Goal: Task Accomplishment & Management: Manage account settings

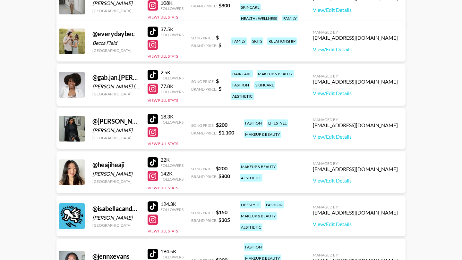
scroll to position [237, 0]
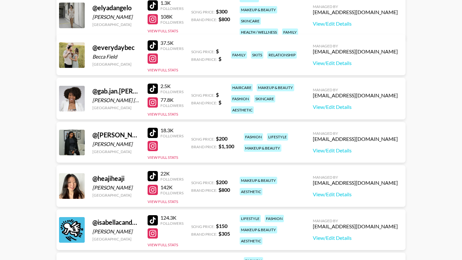
click at [156, 145] on div at bounding box center [152, 146] width 10 height 10
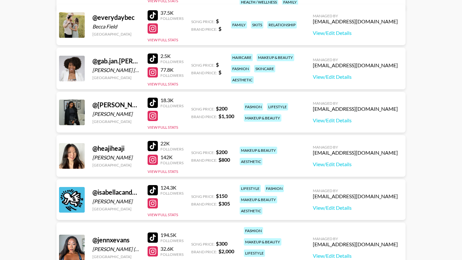
scroll to position [246, 0]
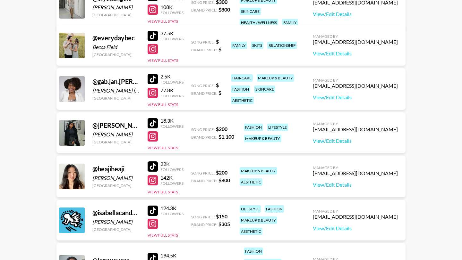
click at [150, 94] on div at bounding box center [152, 93] width 10 height 10
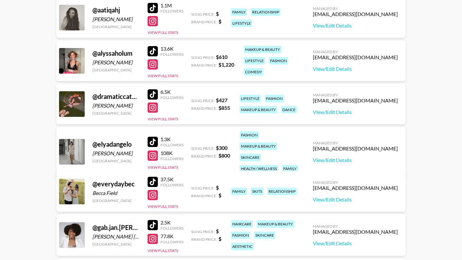
scroll to position [0, 0]
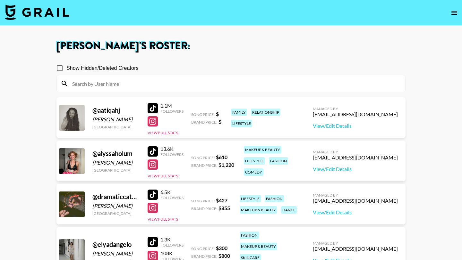
click at [35, 18] on img at bounding box center [37, 11] width 64 height 15
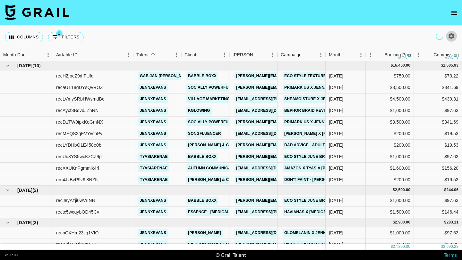
click at [451, 37] on icon "button" at bounding box center [451, 36] width 8 height 8
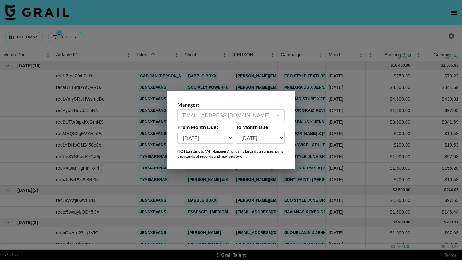
click at [226, 139] on select "[DATE] Aug '[DATE] Jun '[DATE] Apr '[DATE] Feb '[DATE] Dec '[DATE] Oct '[DATE] …" at bounding box center [205, 138] width 56 height 12
select select "[DATE]"
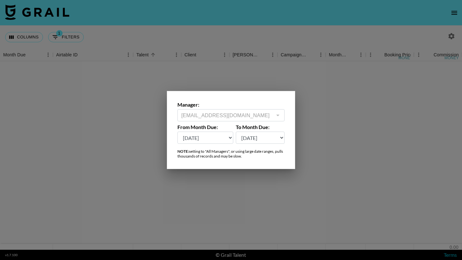
click at [306, 102] on div at bounding box center [231, 130] width 462 height 260
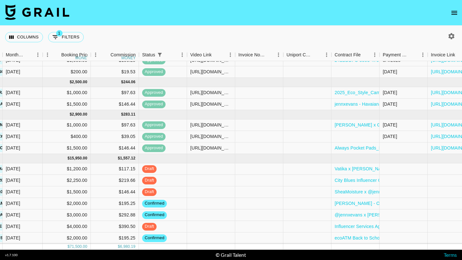
scroll to position [411, 345]
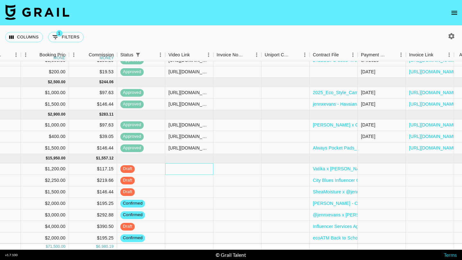
click at [189, 164] on div at bounding box center [189, 169] width 48 height 12
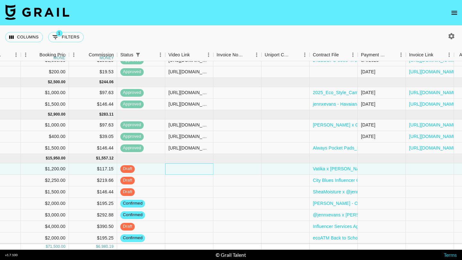
click at [189, 164] on div at bounding box center [189, 169] width 48 height 12
type input "[URL][DOMAIN_NAME]"
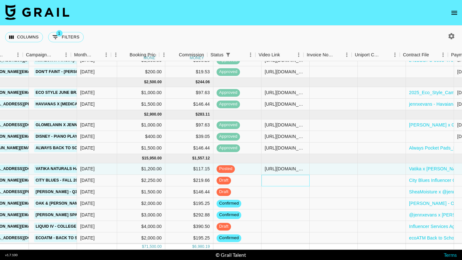
scroll to position [411, 279]
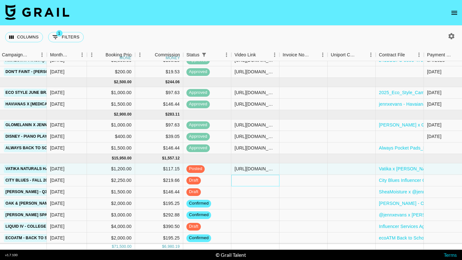
click at [242, 181] on div at bounding box center [255, 181] width 48 height 12
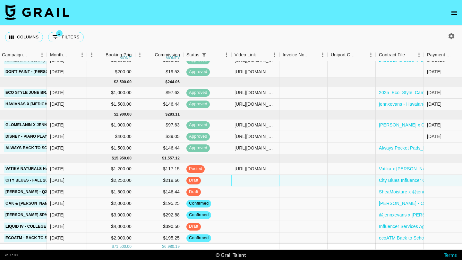
click at [242, 181] on div at bounding box center [255, 181] width 48 height 12
type input "[URL][DOMAIN_NAME]"
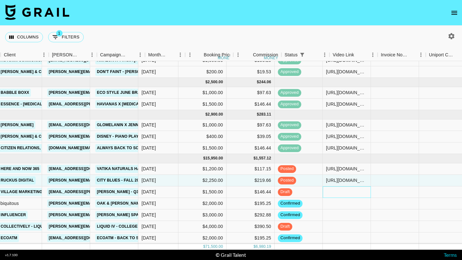
scroll to position [411, 180]
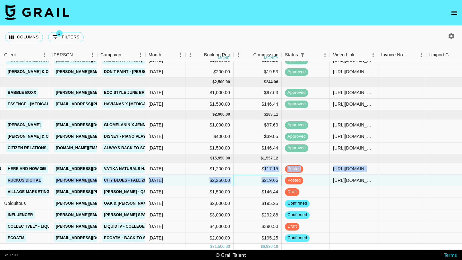
drag, startPoint x: 277, startPoint y: 181, endPoint x: 265, endPoint y: 171, distance: 15.7
click at [265, 171] on div "recLYDHbO1E458e0b jennxevans [PERSON_NAME] & Co LLC [PERSON_NAME][EMAIL_ADDRESS…" at bounding box center [232, 138] width 824 height 212
click at [265, 171] on div "$117.15" at bounding box center [257, 169] width 48 height 12
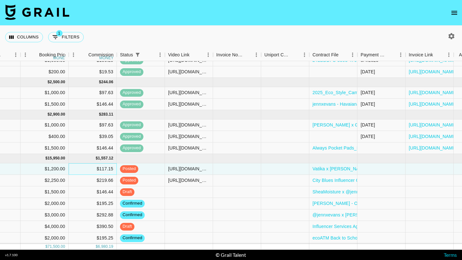
scroll to position [411, 344]
drag, startPoint x: 99, startPoint y: 216, endPoint x: 113, endPoint y: 216, distance: 14.4
click at [113, 216] on div "$292.88" at bounding box center [93, 216] width 48 height 12
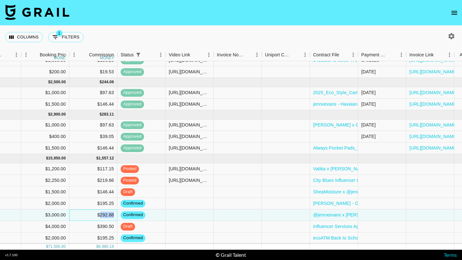
click at [113, 216] on div "$292.88" at bounding box center [93, 216] width 48 height 12
drag, startPoint x: 114, startPoint y: 206, endPoint x: 101, endPoint y: 206, distance: 13.8
click at [101, 206] on div "$195.25" at bounding box center [93, 204] width 48 height 12
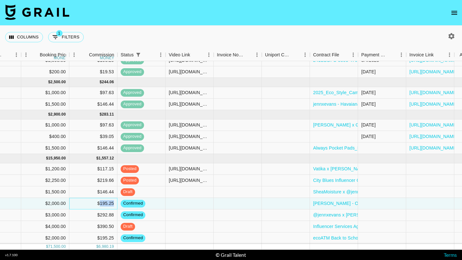
click at [101, 206] on div "$195.25" at bounding box center [93, 204] width 48 height 12
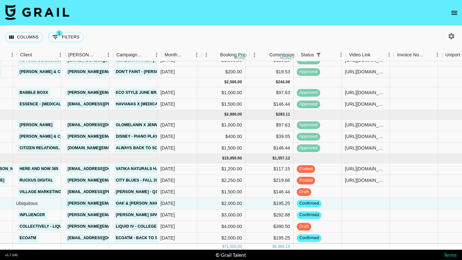
scroll to position [420, 196]
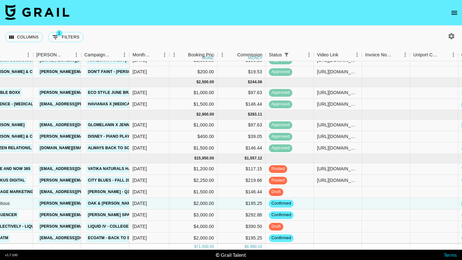
click at [457, 7] on button "open drawer" at bounding box center [453, 12] width 13 height 13
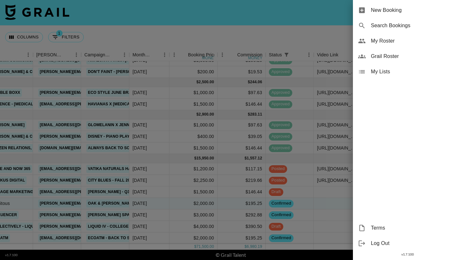
click at [386, 38] on span "My Roster" at bounding box center [413, 41] width 86 height 8
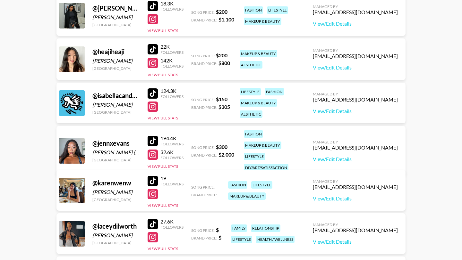
scroll to position [370, 0]
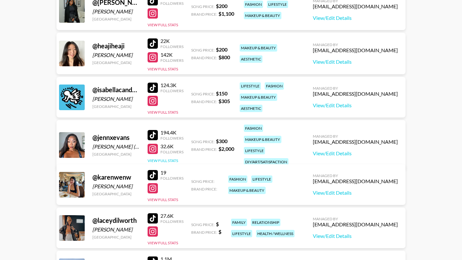
click at [166, 158] on button "View Full Stats" at bounding box center [162, 160] width 30 height 5
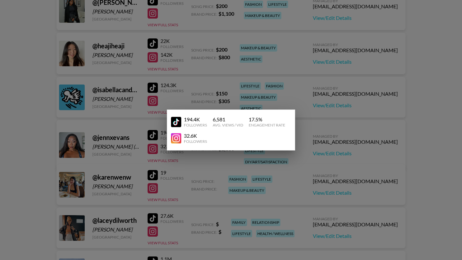
click at [345, 153] on div at bounding box center [231, 130] width 462 height 260
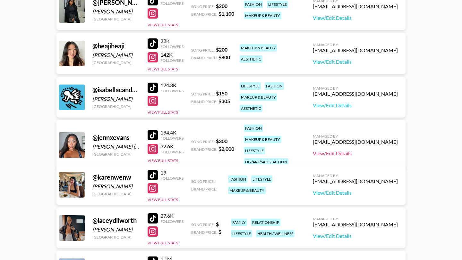
click at [357, 151] on link "View/Edit Details" at bounding box center [354, 153] width 85 height 6
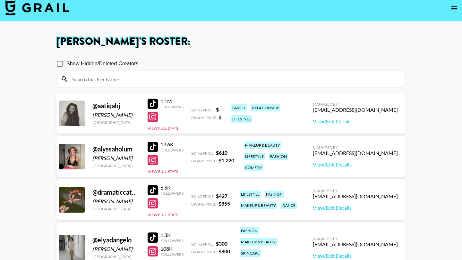
scroll to position [0, 0]
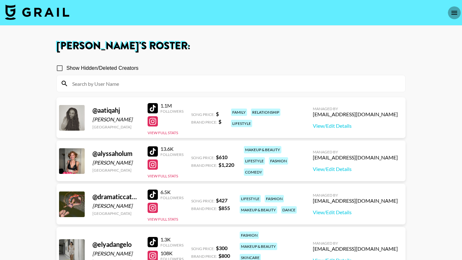
click at [452, 14] on icon "open drawer" at bounding box center [454, 13] width 6 height 4
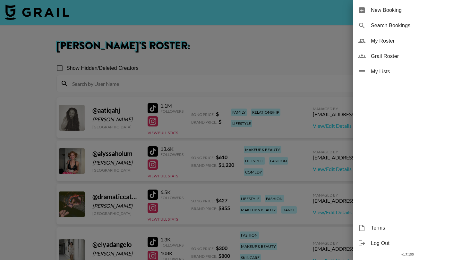
click at [89, 36] on div at bounding box center [231, 130] width 462 height 260
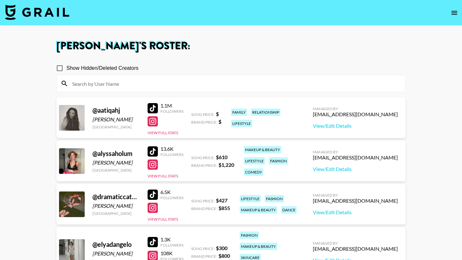
click at [55, 22] on nav at bounding box center [231, 13] width 462 height 26
click at [48, 14] on img at bounding box center [37, 11] width 64 height 15
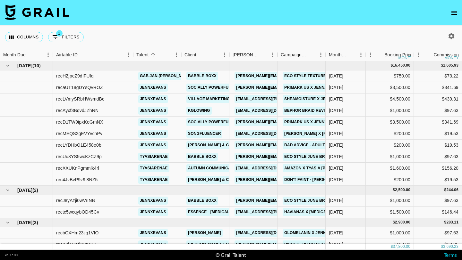
click at [449, 39] on icon "button" at bounding box center [451, 36] width 8 height 8
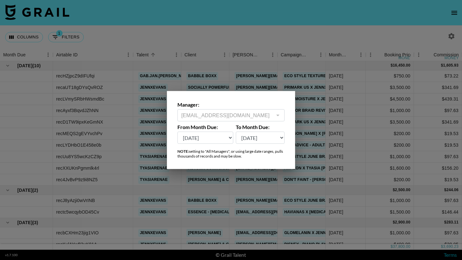
click at [218, 140] on select "[DATE] Aug '[DATE] Jun '[DATE] Apr '[DATE] Feb '[DATE] Dec '[DATE] Oct '[DATE] …" at bounding box center [205, 138] width 56 height 12
select select "[DATE]"
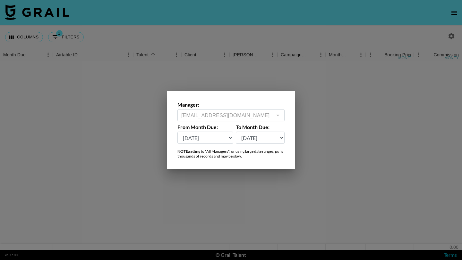
click at [250, 53] on div at bounding box center [231, 130] width 462 height 260
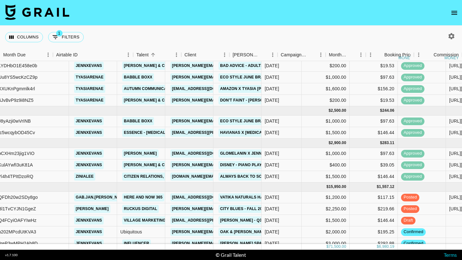
scroll to position [420, 0]
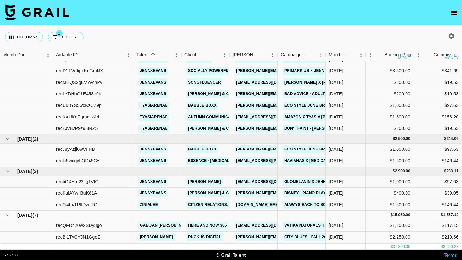
scroll to position [108, 0]
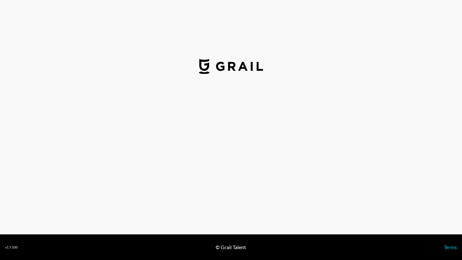
select select "USD"
